Goal: Transaction & Acquisition: Purchase product/service

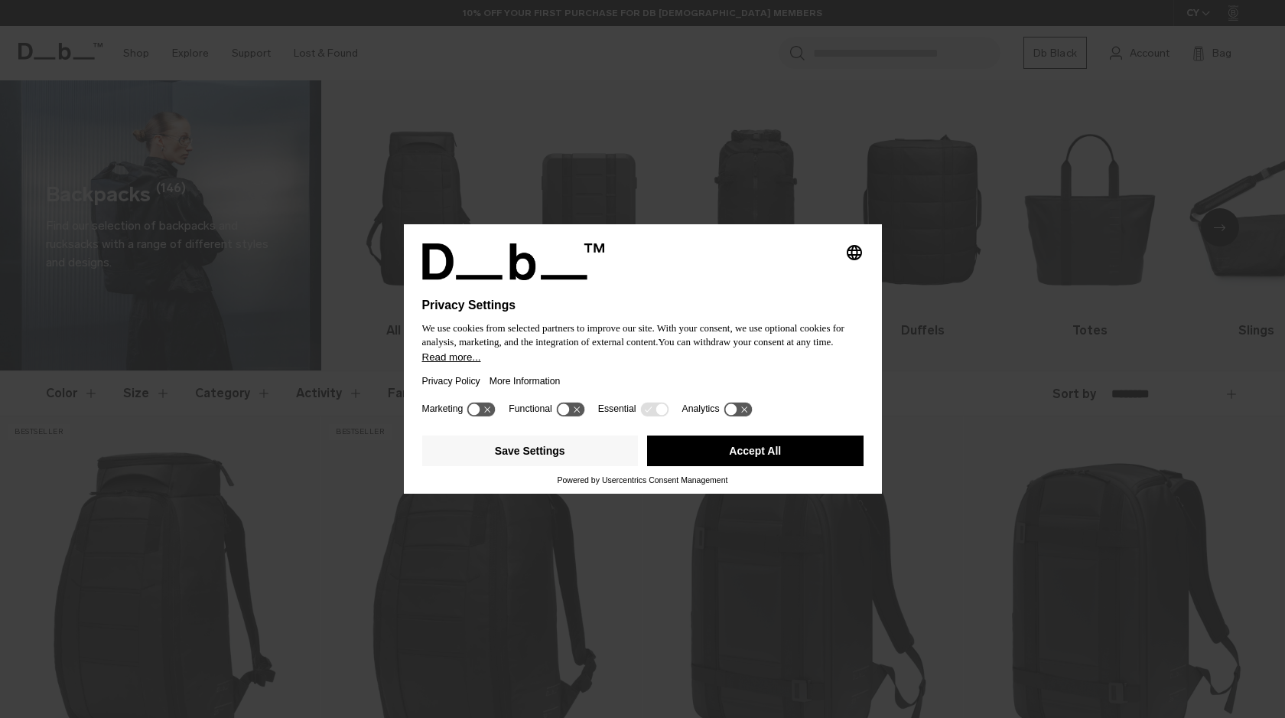
click at [761, 452] on button "Accept All" at bounding box center [755, 450] width 217 height 31
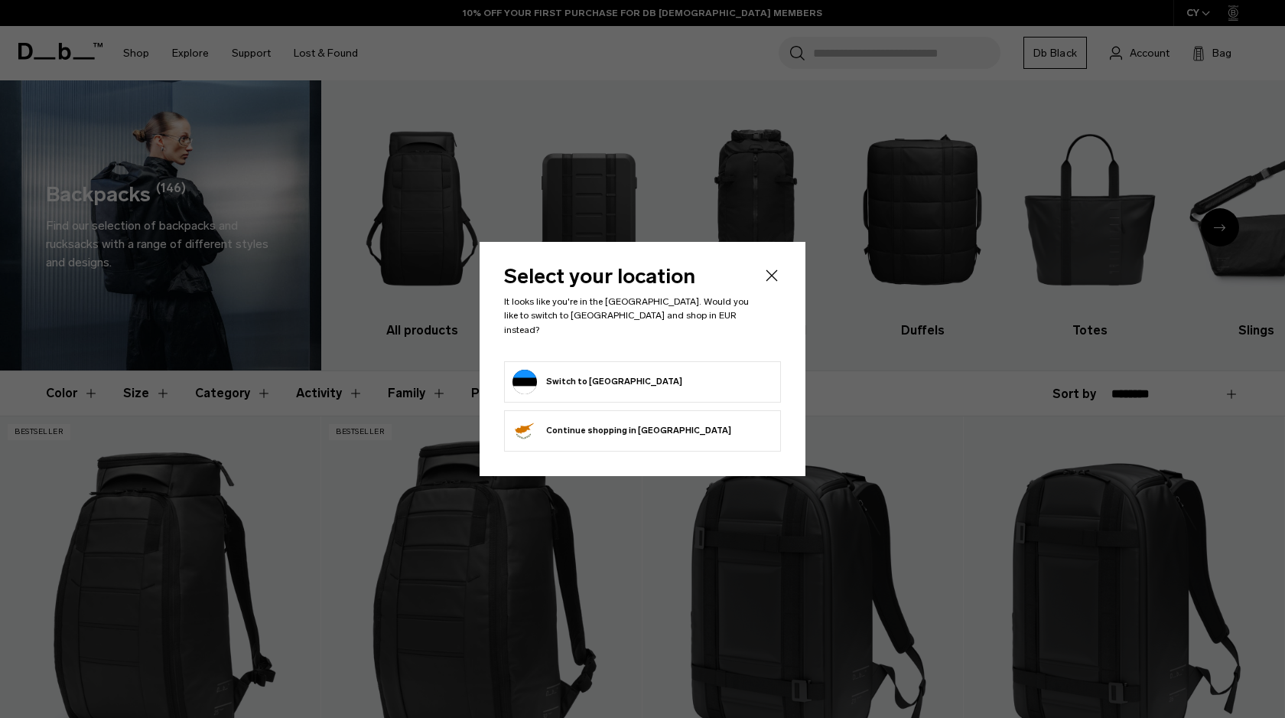
click at [628, 370] on form "Switch to Estonia" at bounding box center [643, 382] width 260 height 24
click at [583, 377] on button "Switch to Estonia" at bounding box center [598, 382] width 170 height 24
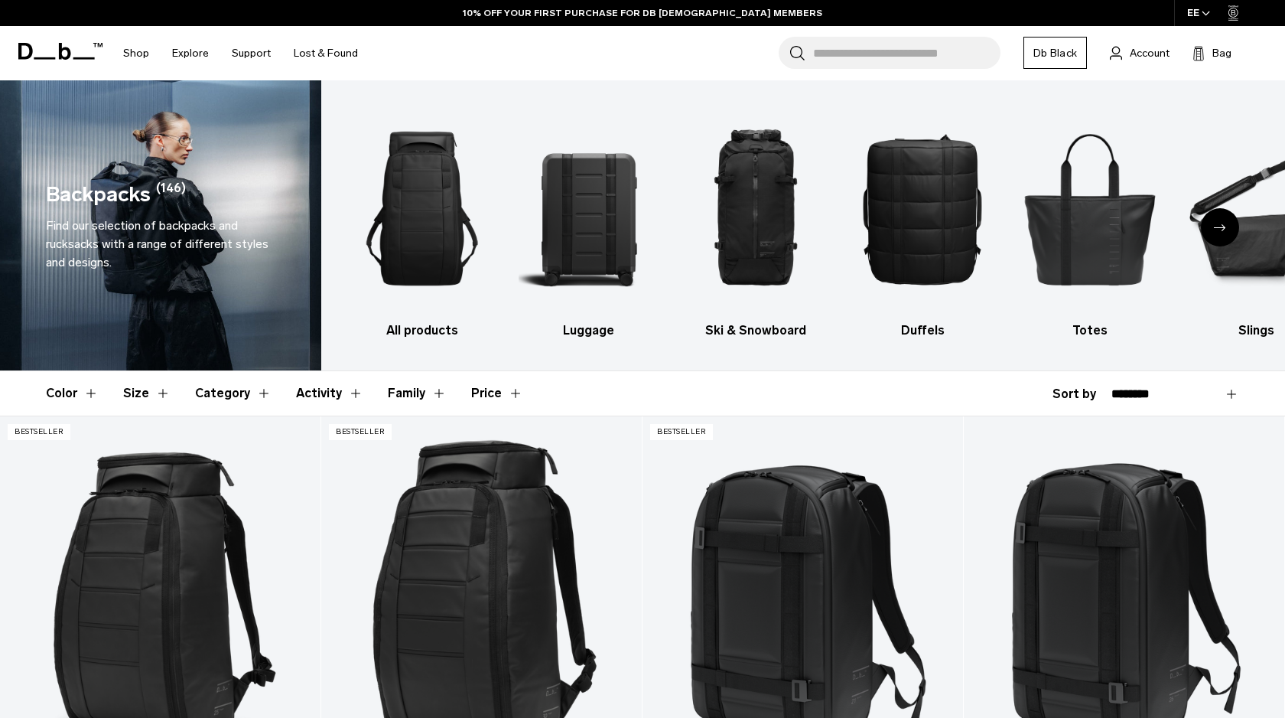
click at [1214, 226] on icon "Next slide" at bounding box center [1220, 227] width 12 height 7
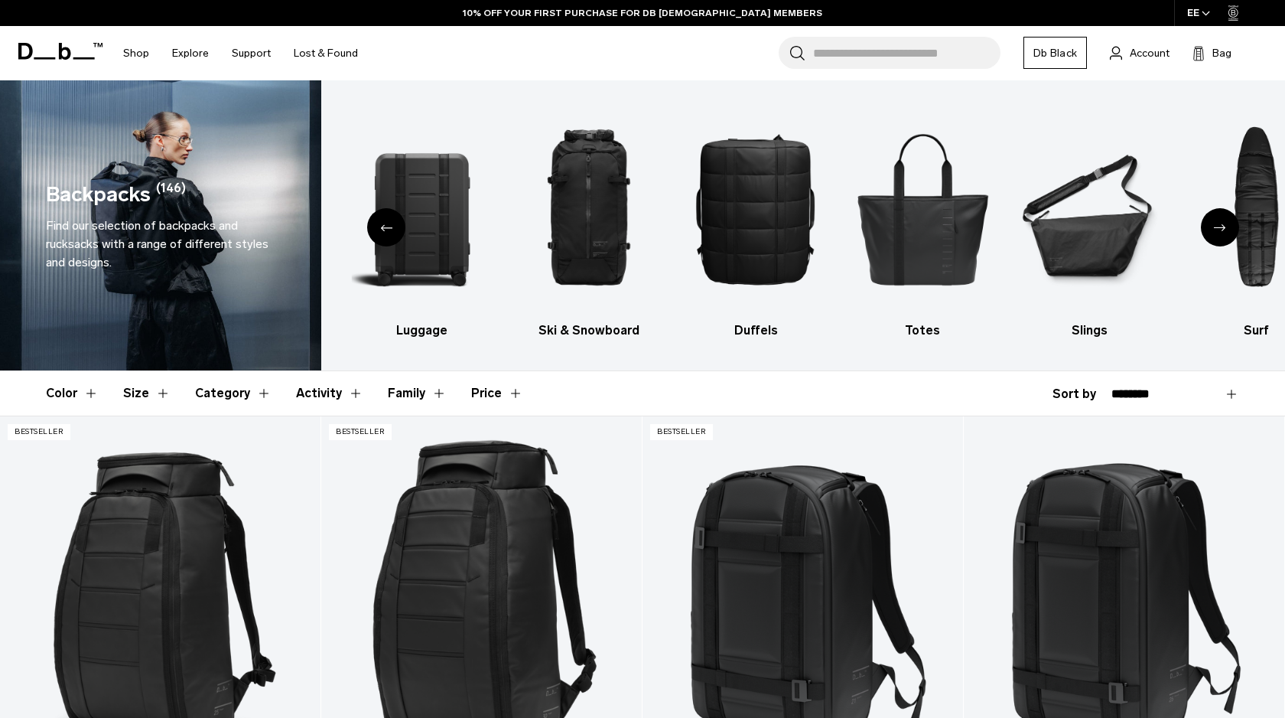
click at [1214, 226] on icon "Next slide" at bounding box center [1220, 227] width 12 height 7
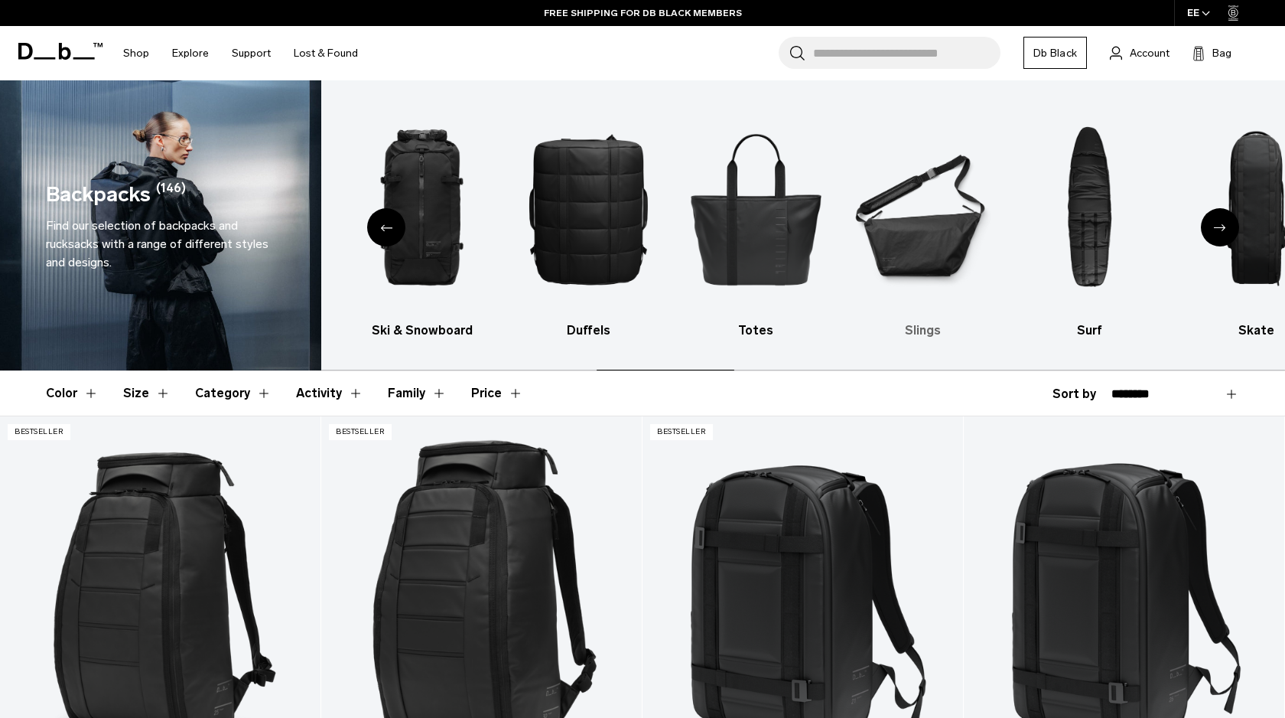
click at [901, 268] on img "6 / 10" at bounding box center [923, 208] width 140 height 210
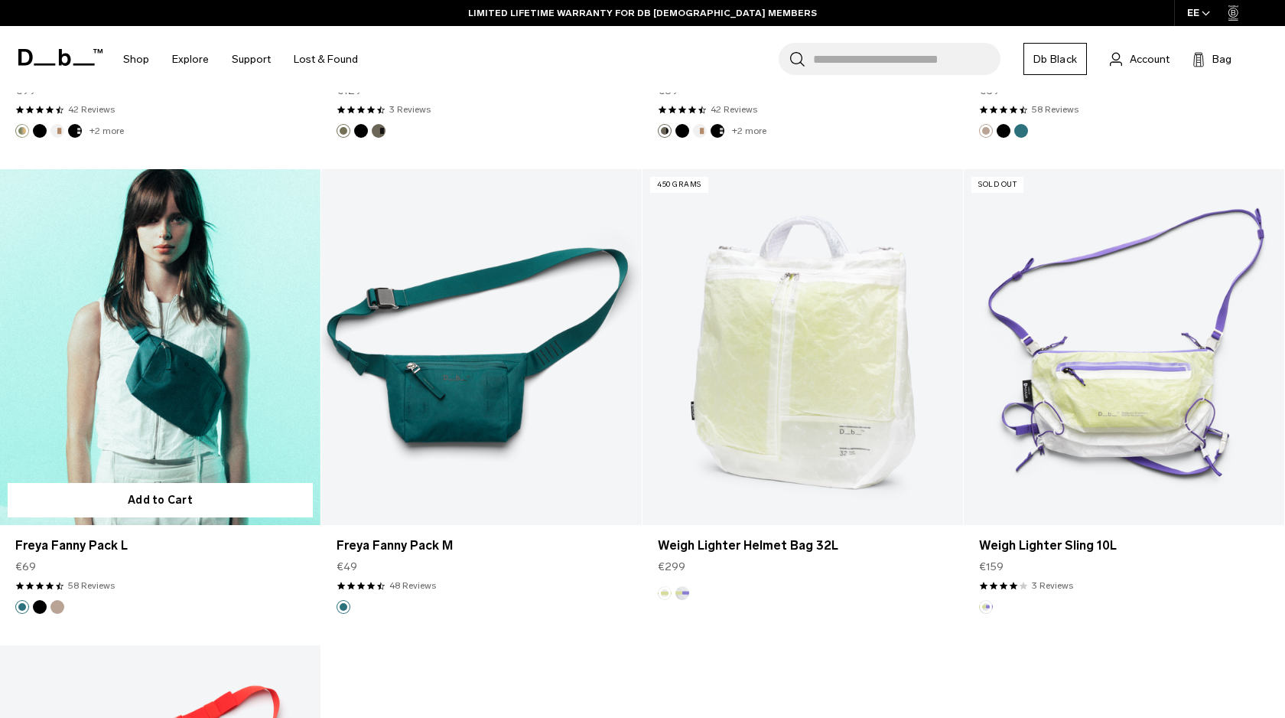
scroll to position [3171, 0]
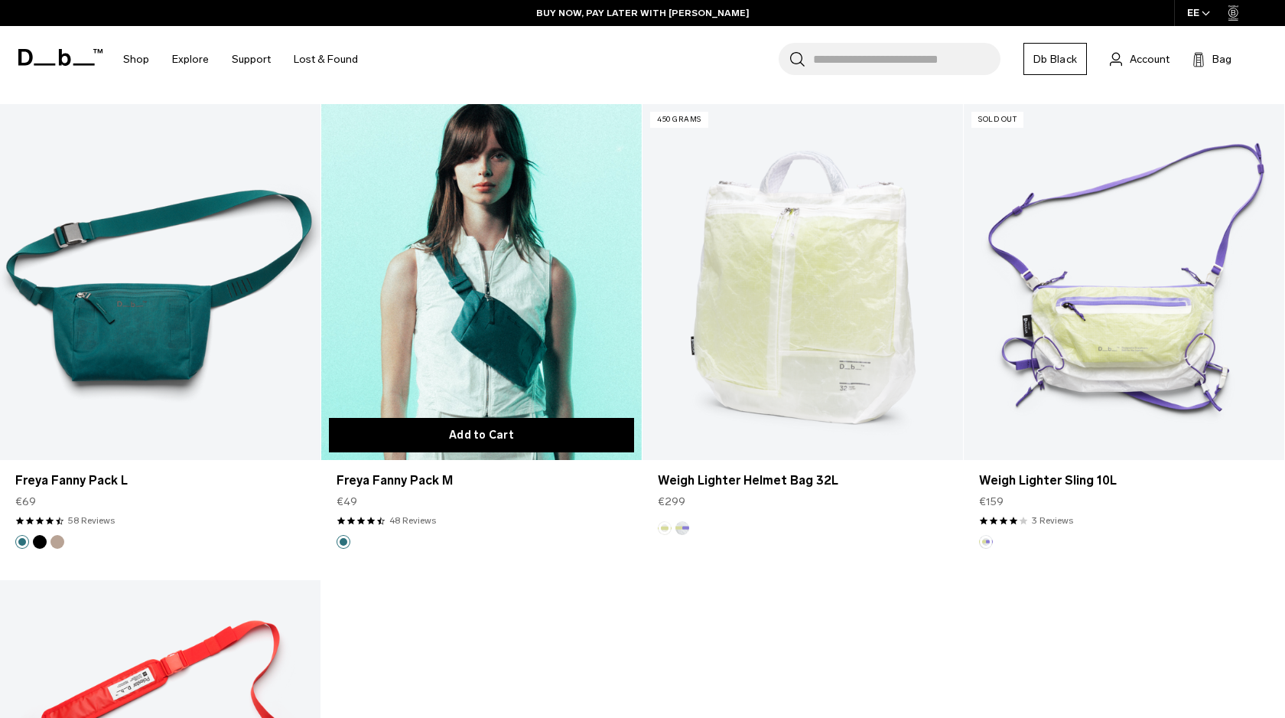
click at [541, 425] on button "Add to Cart" at bounding box center [481, 435] width 305 height 34
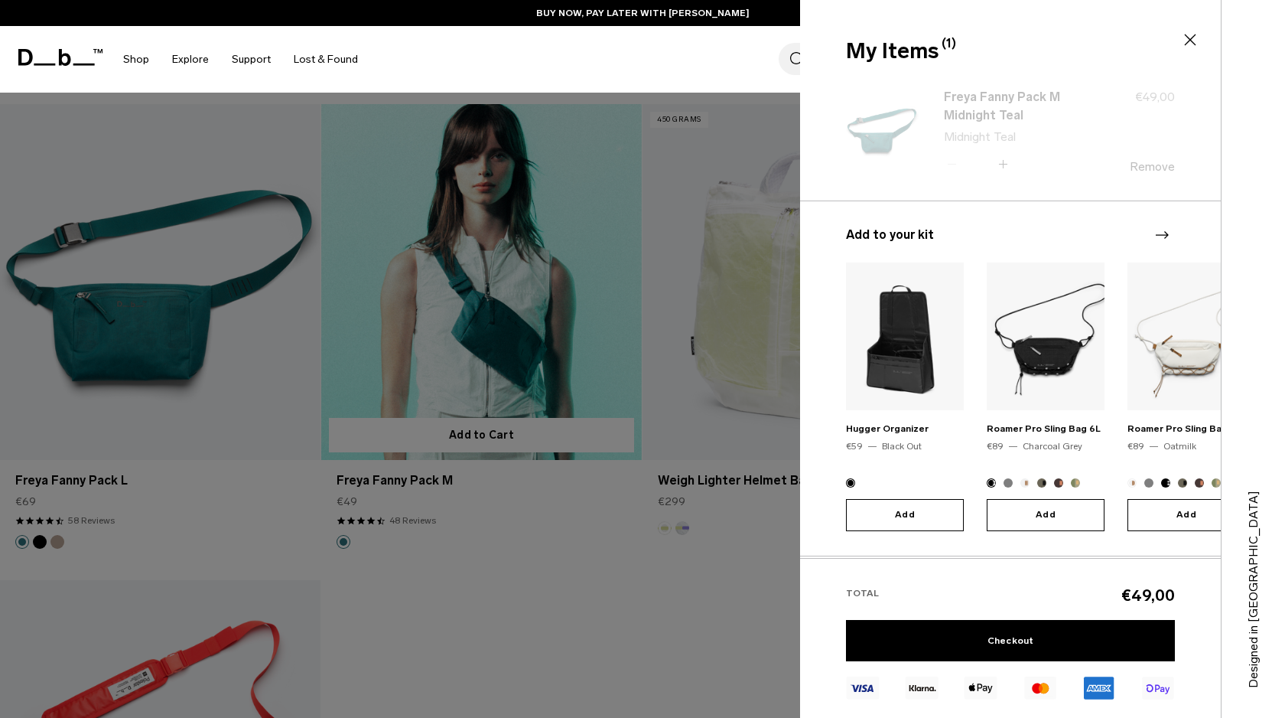
click at [481, 309] on div at bounding box center [642, 359] width 1285 height 718
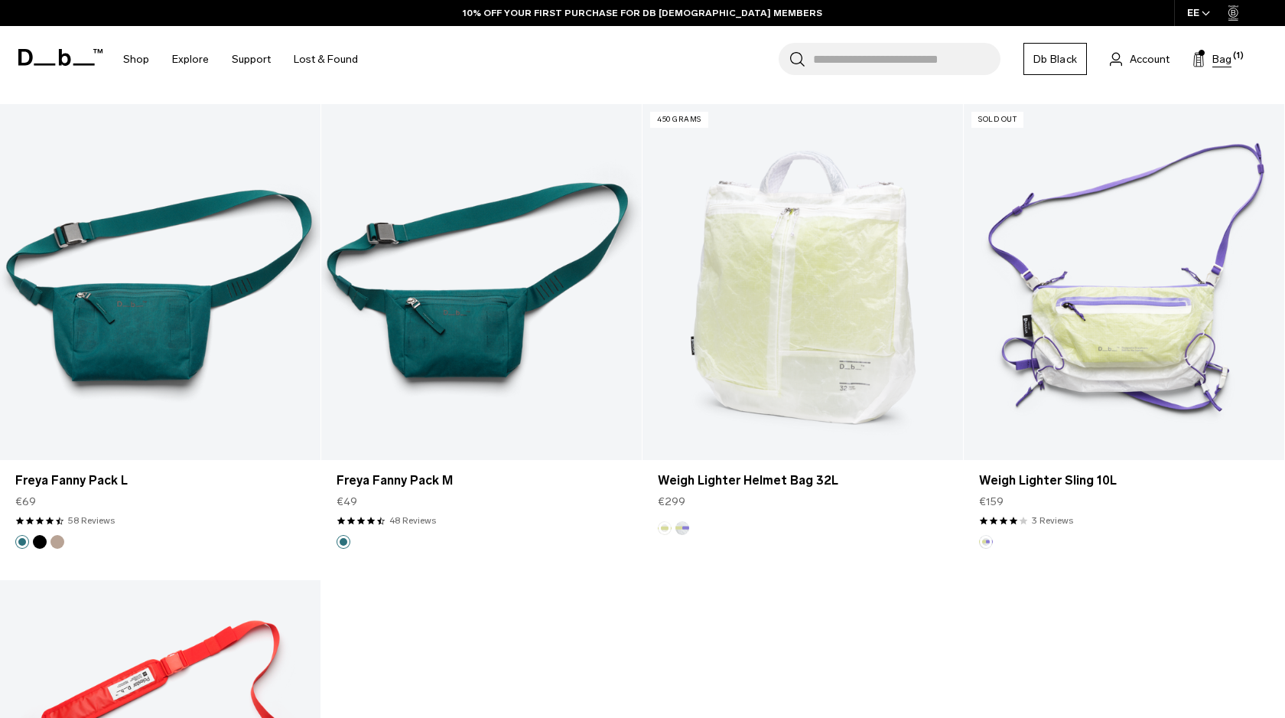
click at [1219, 65] on span "Bag" at bounding box center [1222, 59] width 19 height 16
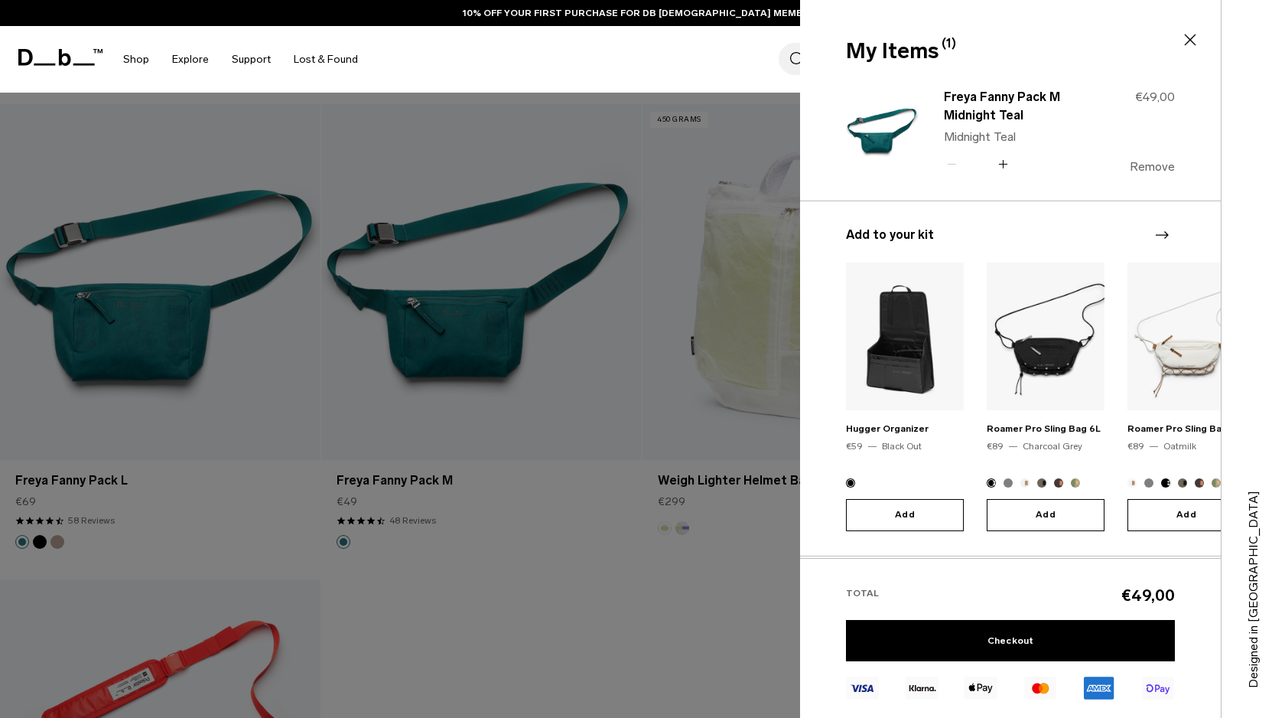
click at [1151, 163] on button "Remove" at bounding box center [1152, 167] width 45 height 14
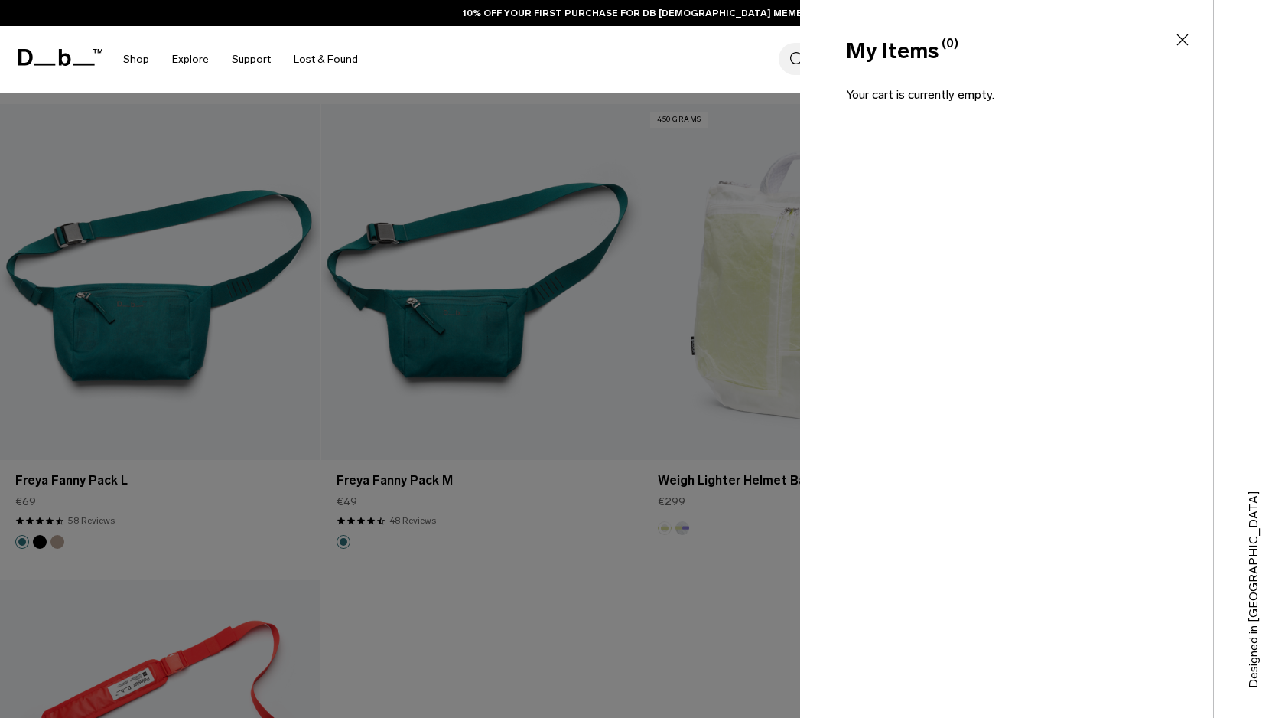
click at [594, 503] on div at bounding box center [642, 359] width 1285 height 718
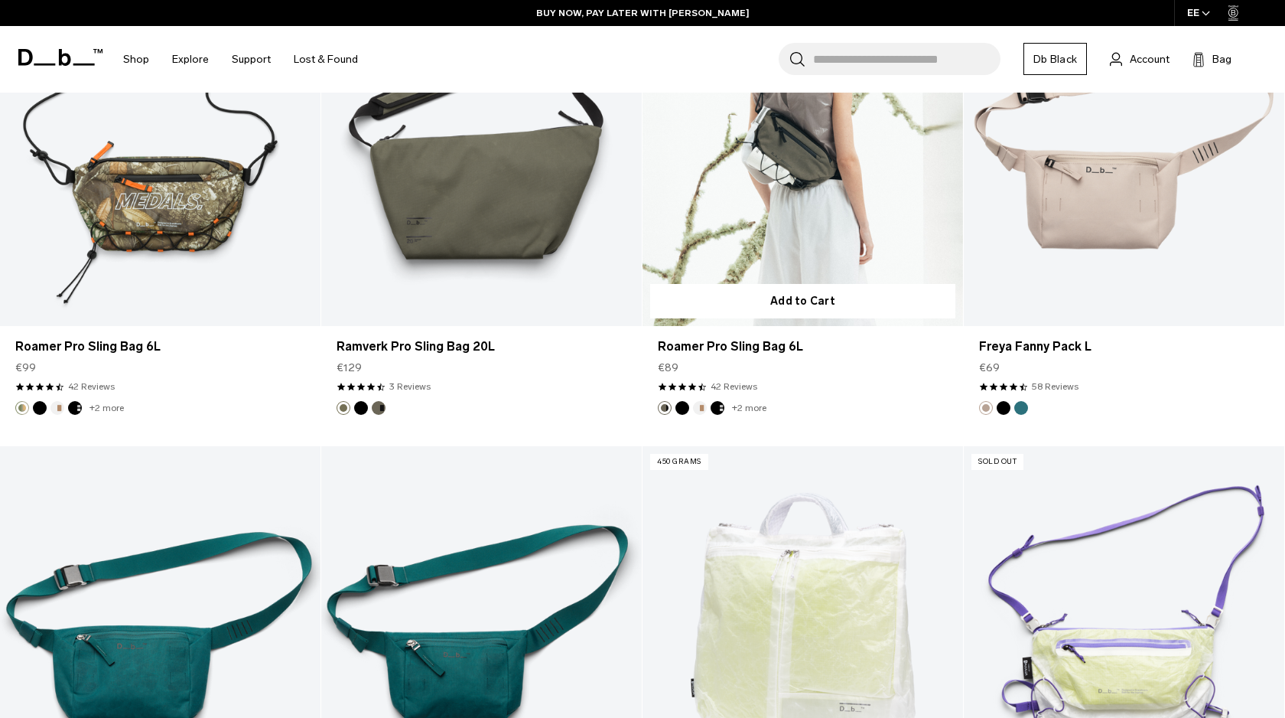
scroll to position [2830, 0]
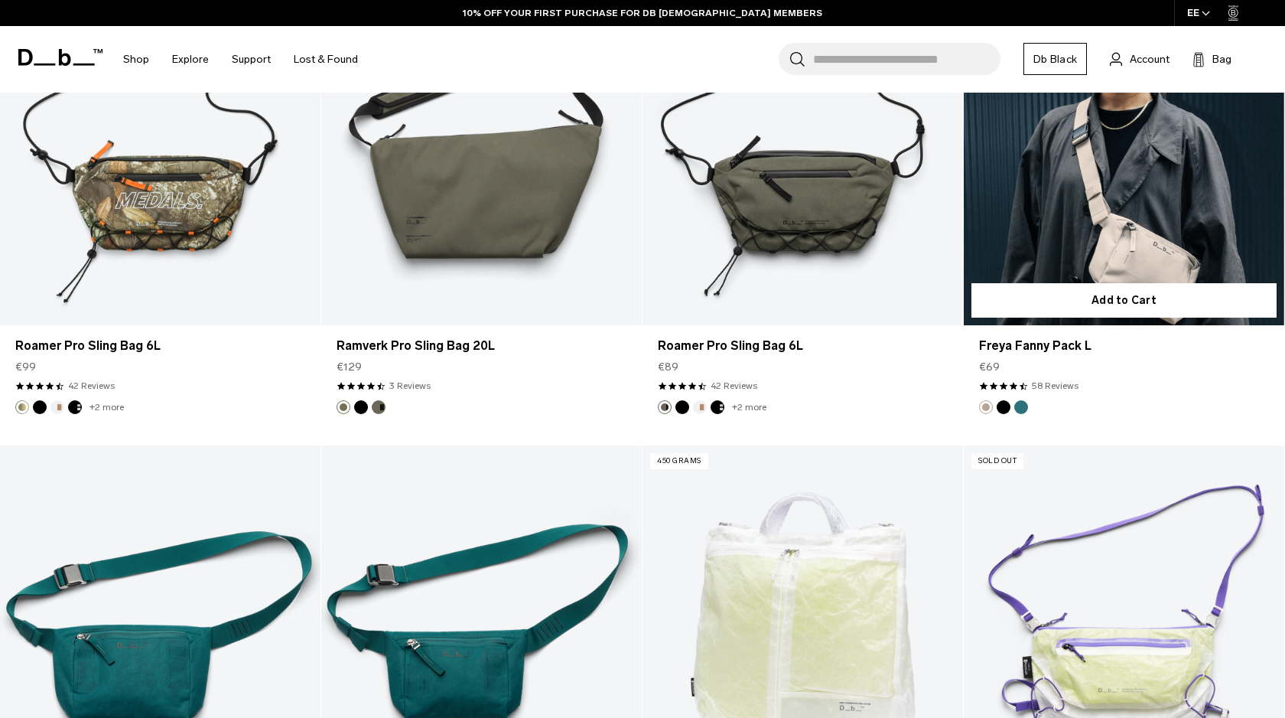
click at [1094, 215] on link "Freya Fanny Pack L" at bounding box center [1124, 147] width 321 height 357
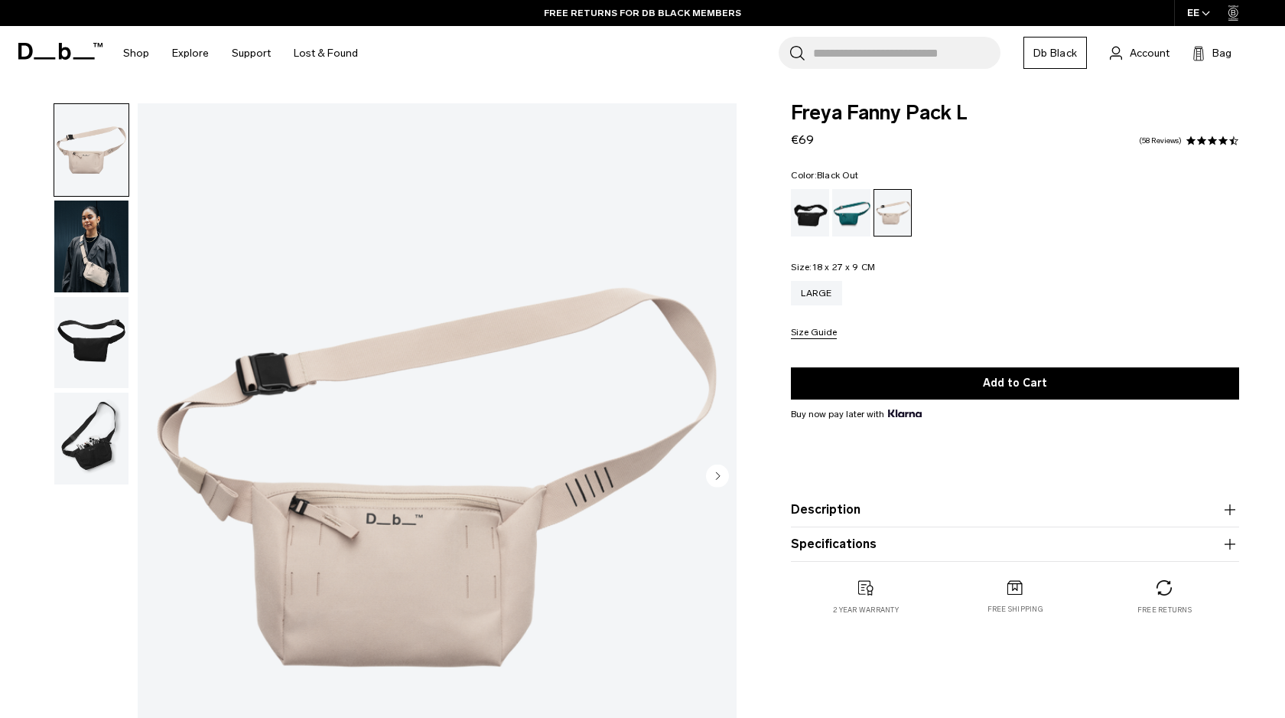
click at [812, 213] on div "Black Out" at bounding box center [810, 212] width 39 height 47
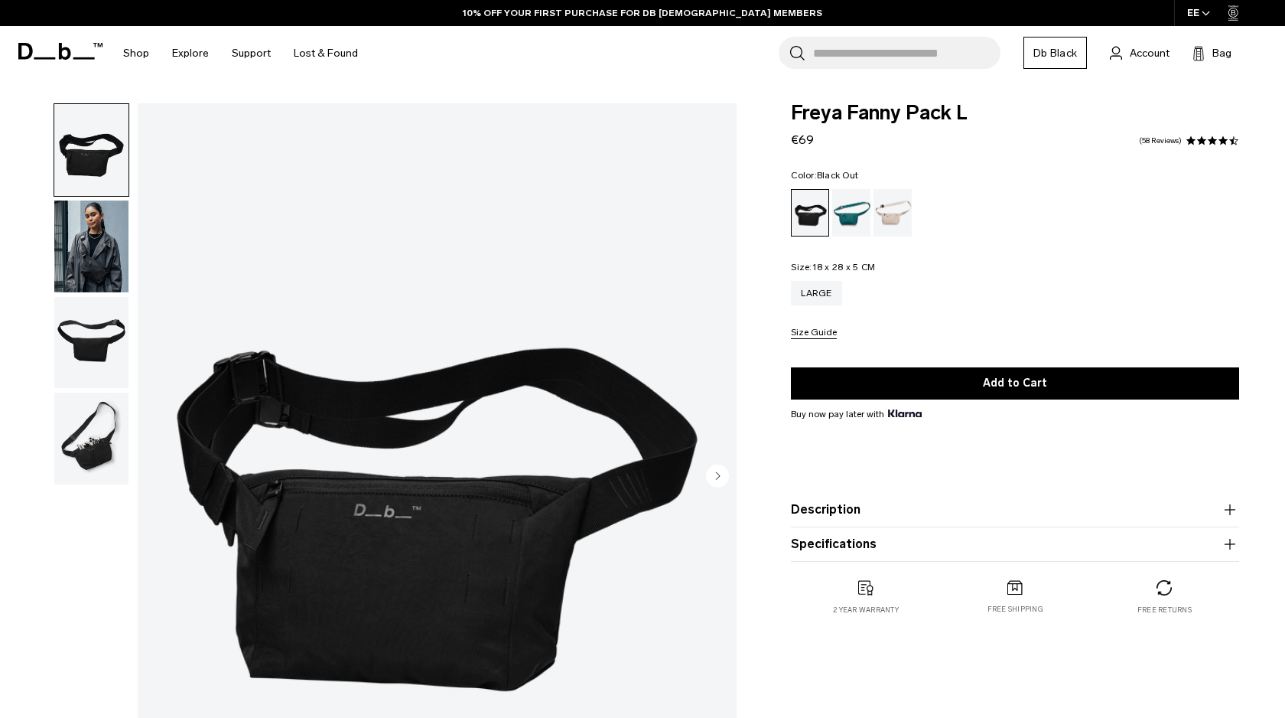
click at [401, 611] on img "1 / 4" at bounding box center [437, 477] width 599 height 748
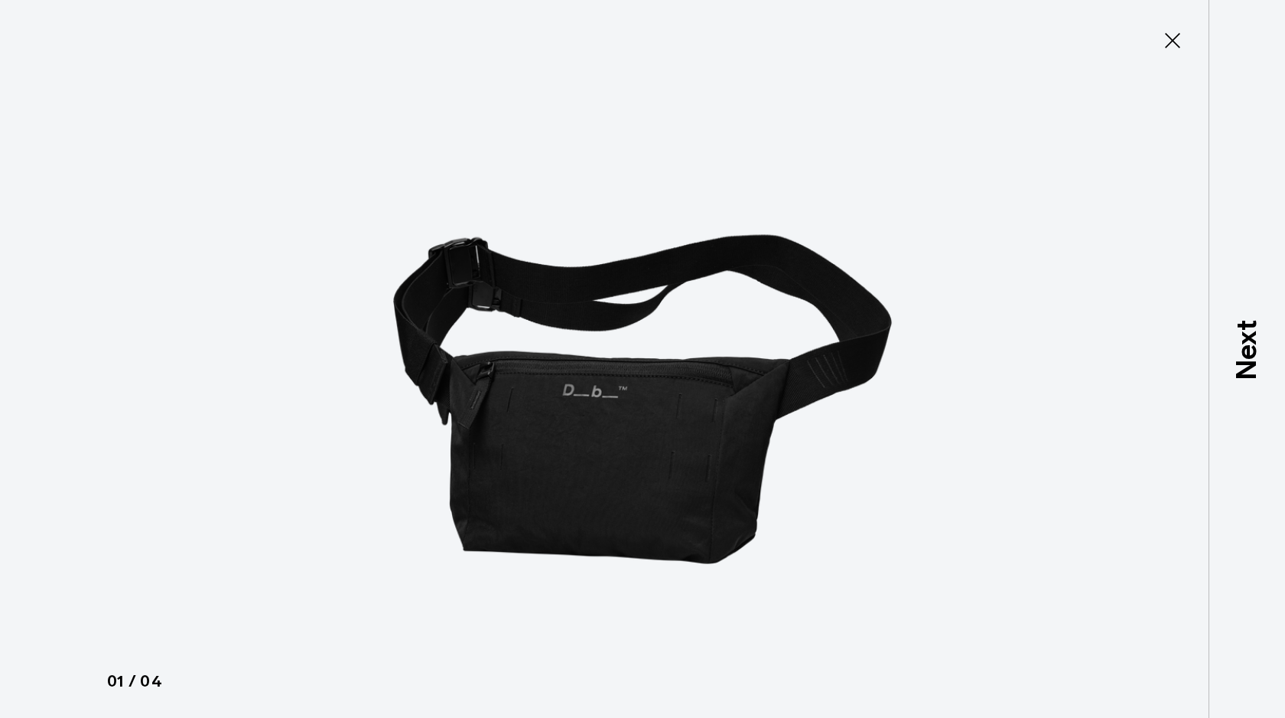
type button "Close"
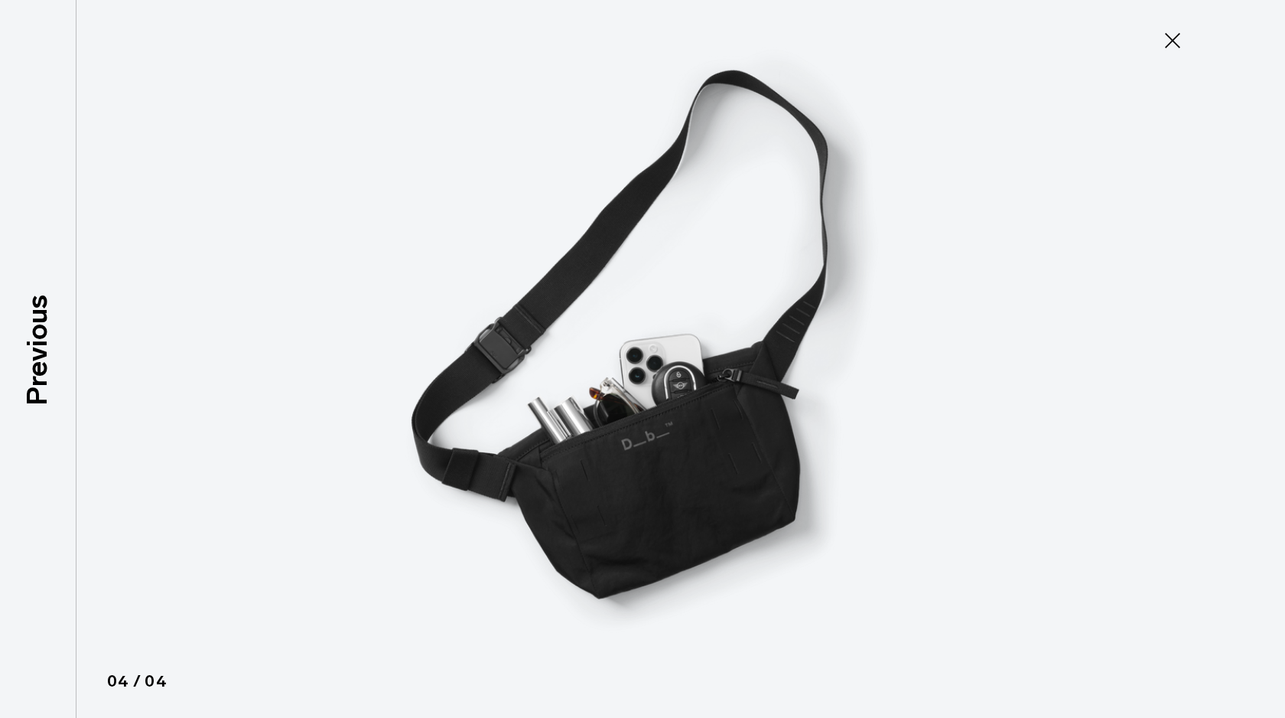
click at [1169, 40] on icon at bounding box center [1173, 40] width 24 height 24
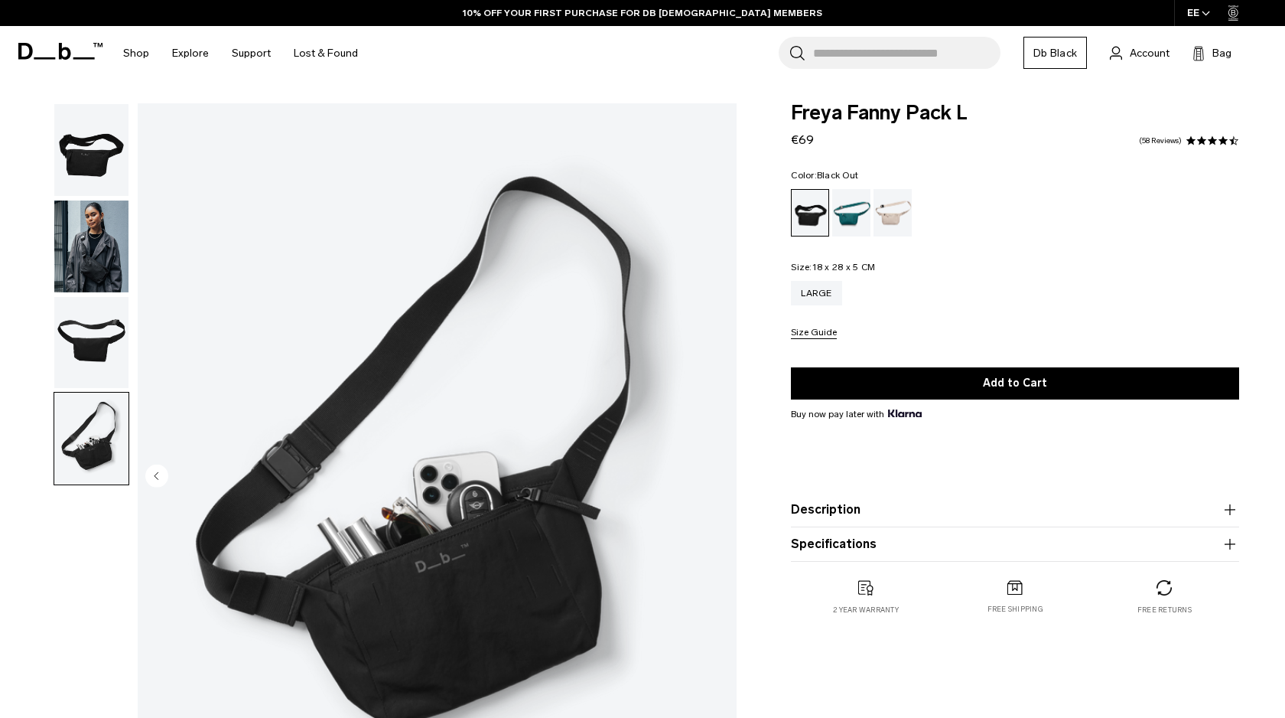
click at [97, 252] on img "button" at bounding box center [91, 246] width 74 height 92
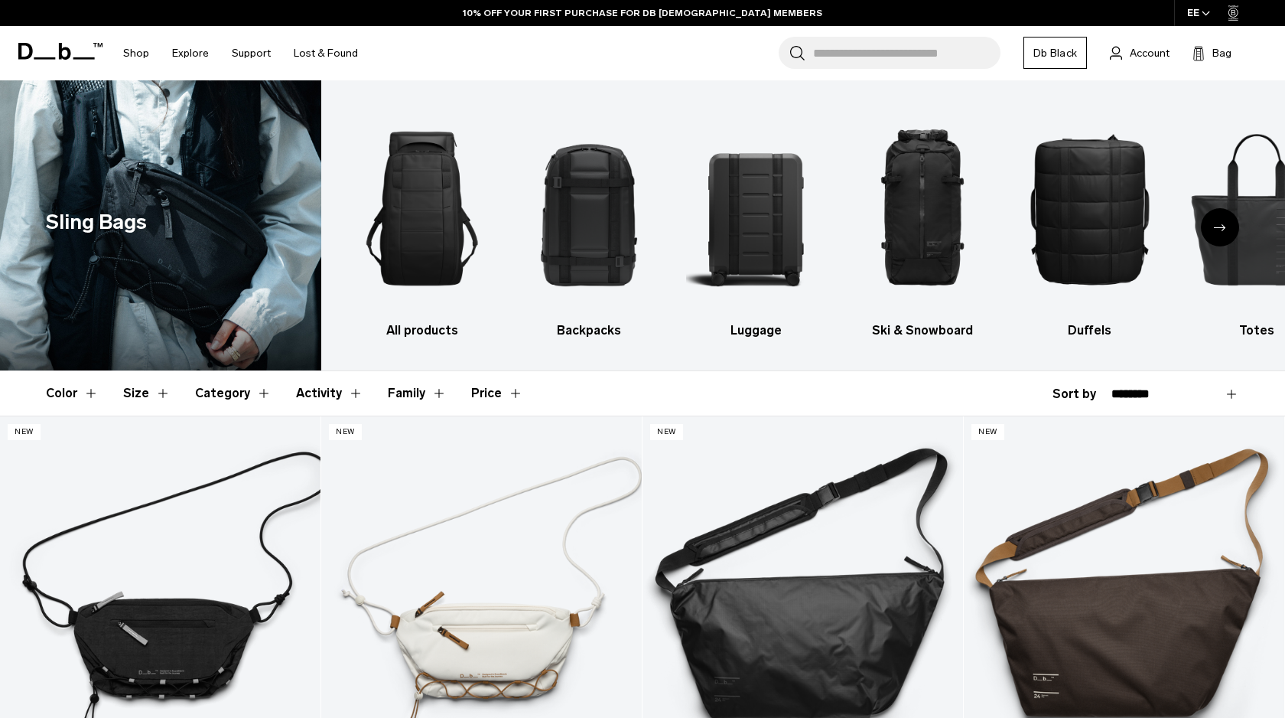
click at [1221, 220] on div "Next slide" at bounding box center [1220, 227] width 38 height 38
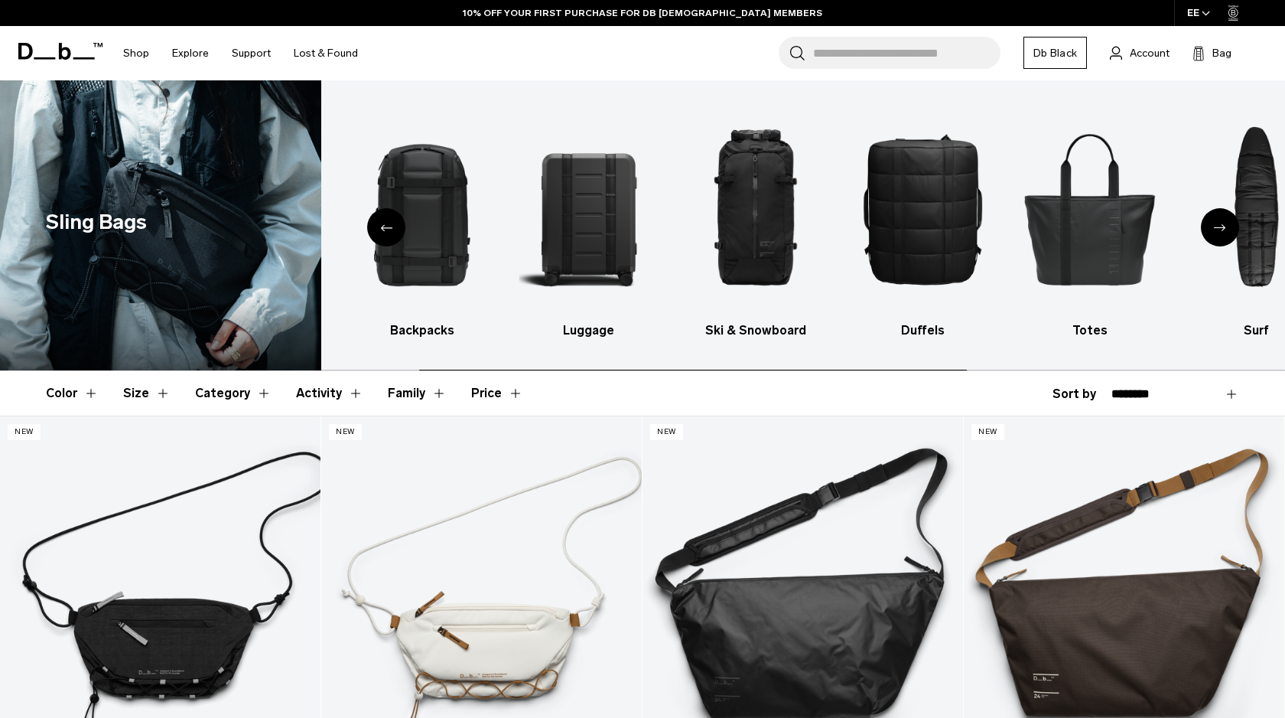
click at [1221, 220] on div "Next slide" at bounding box center [1220, 227] width 38 height 38
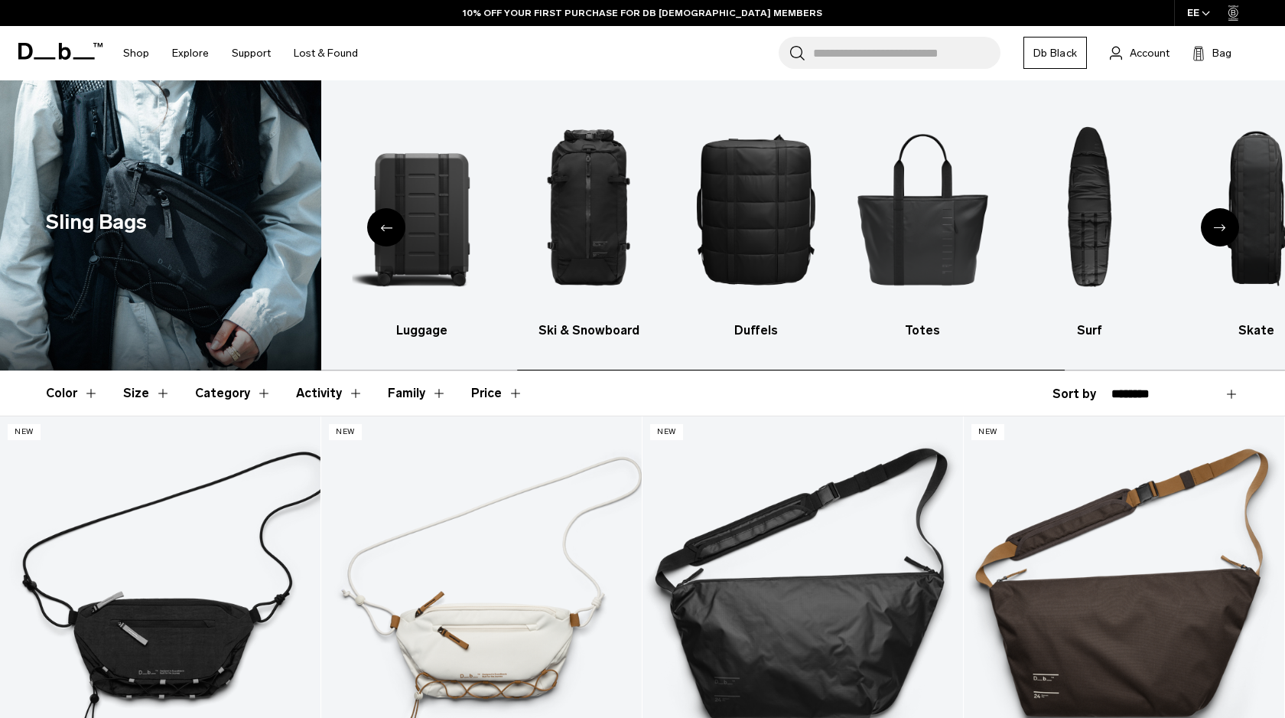
click at [1221, 220] on div "Next slide" at bounding box center [1220, 227] width 38 height 38
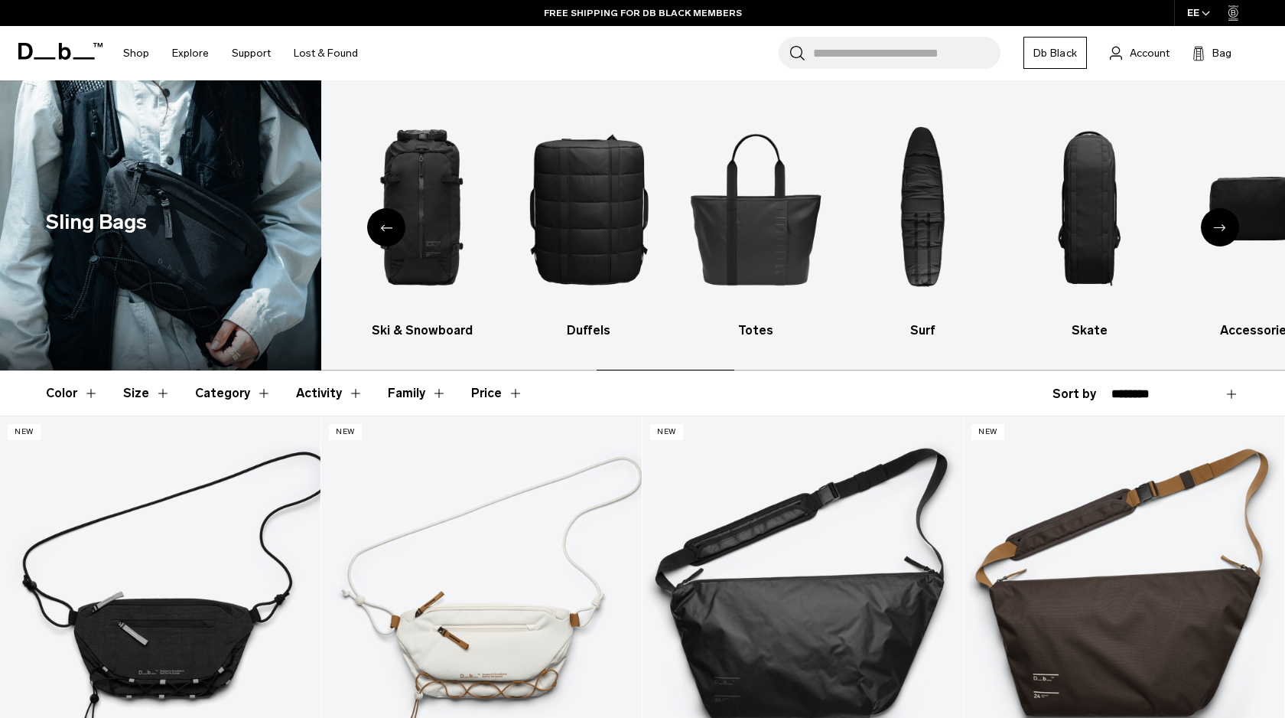
click at [1221, 220] on div "Next slide" at bounding box center [1220, 227] width 38 height 38
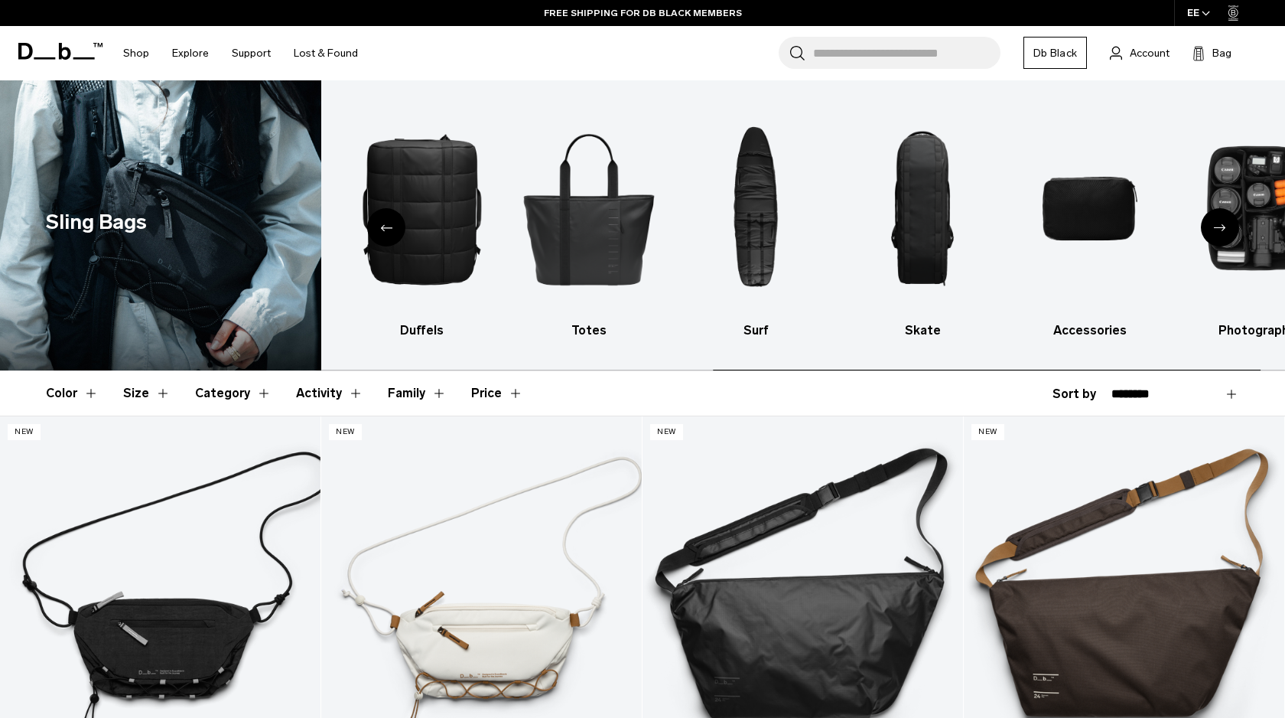
click at [1221, 220] on div "Next slide" at bounding box center [1220, 227] width 38 height 38
